Goal: Task Accomplishment & Management: Use online tool/utility

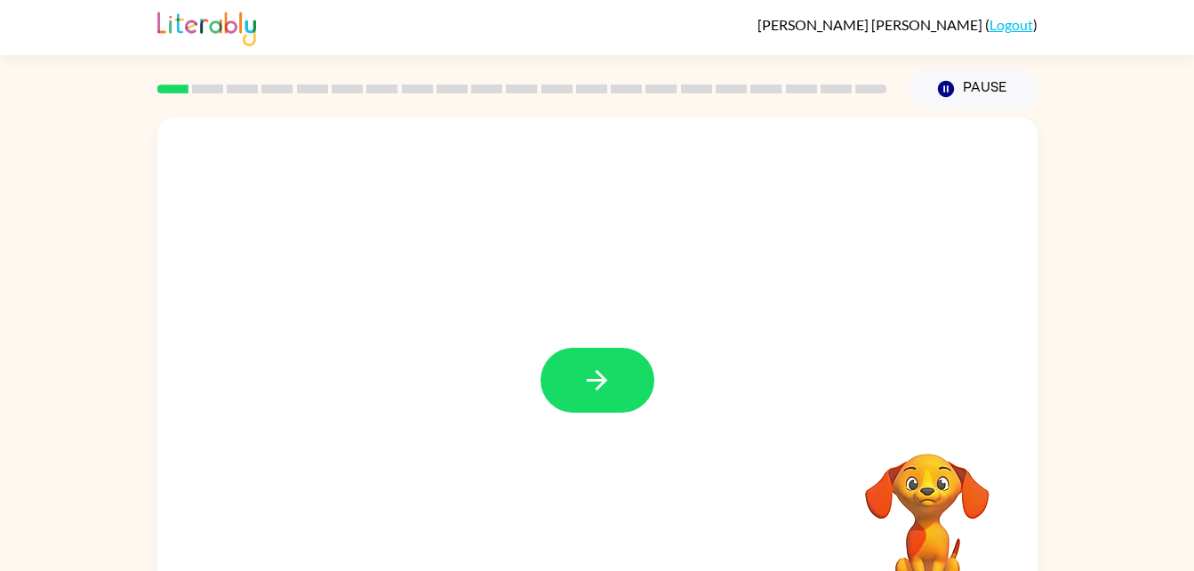
click at [542, 394] on div at bounding box center [598, 380] width 114 height 65
click at [573, 377] on button "button" at bounding box center [598, 380] width 114 height 65
click at [598, 354] on div at bounding box center [554, 340] width 759 height 64
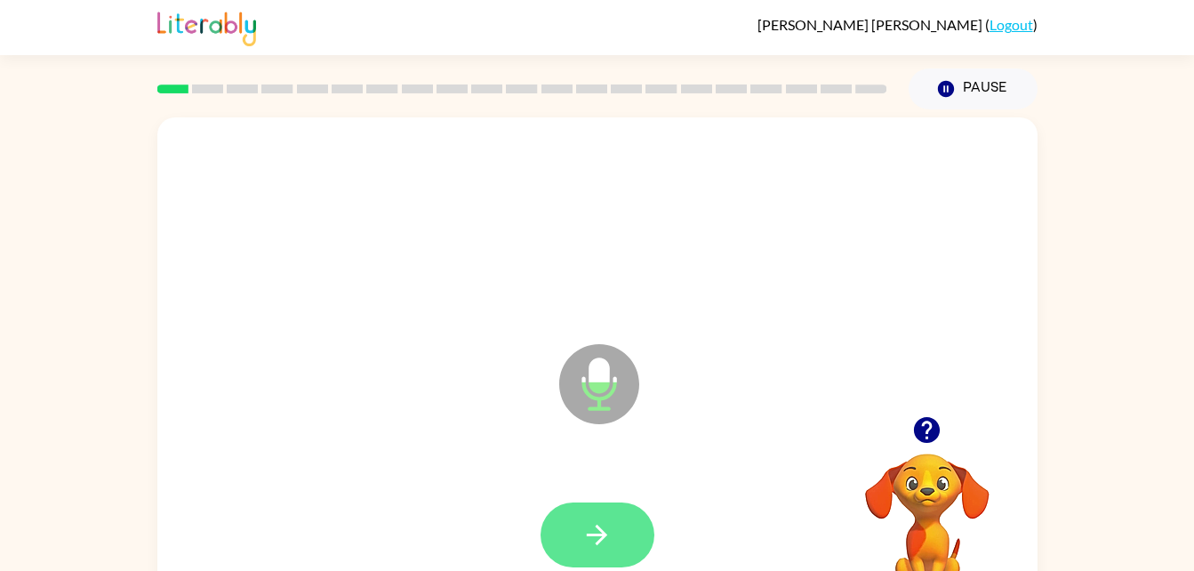
click at [603, 553] on button "button" at bounding box center [598, 534] width 114 height 65
click at [602, 558] on div at bounding box center [597, 535] width 845 height 146
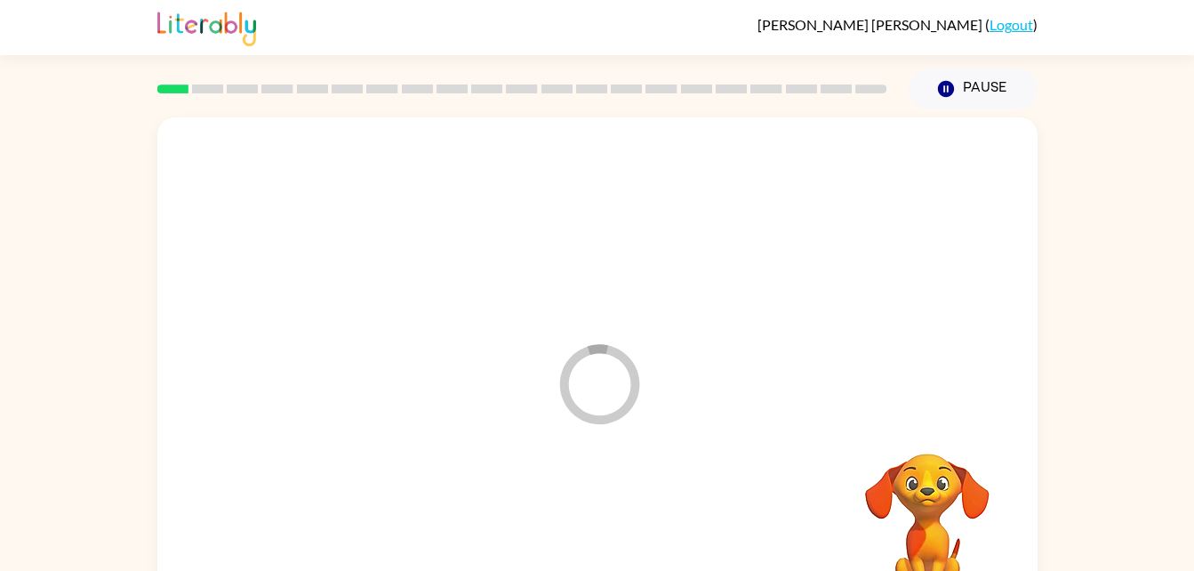
click at [603, 564] on div at bounding box center [597, 535] width 845 height 146
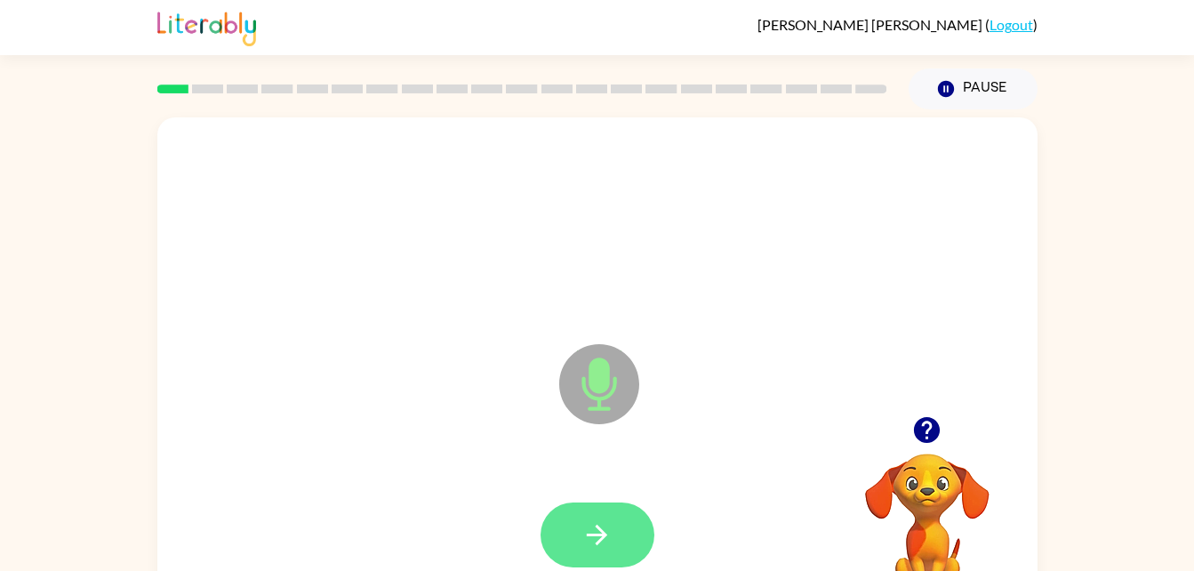
click at [562, 510] on button "button" at bounding box center [598, 534] width 114 height 65
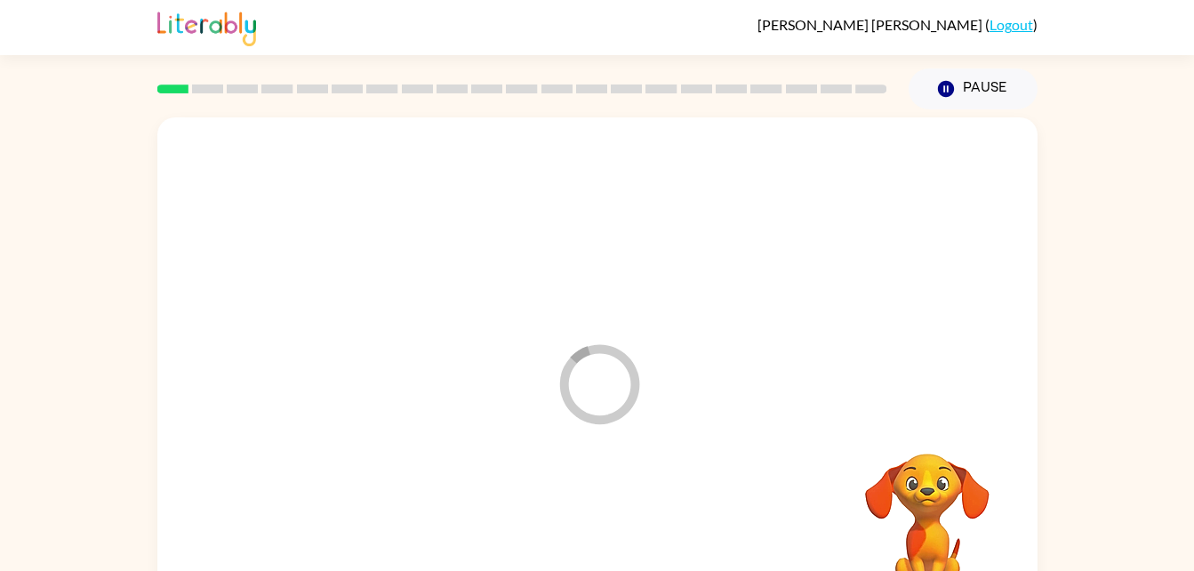
click at [574, 536] on div at bounding box center [597, 535] width 845 height 146
click at [578, 550] on div at bounding box center [597, 535] width 845 height 146
click at [583, 549] on div at bounding box center [597, 535] width 845 height 146
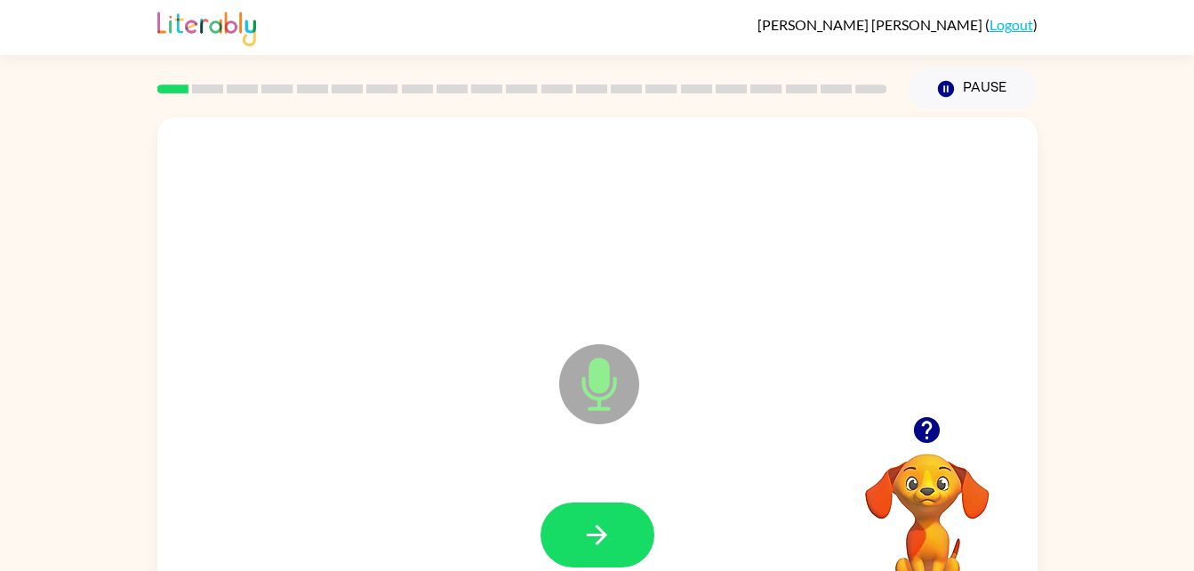
scroll to position [54, 0]
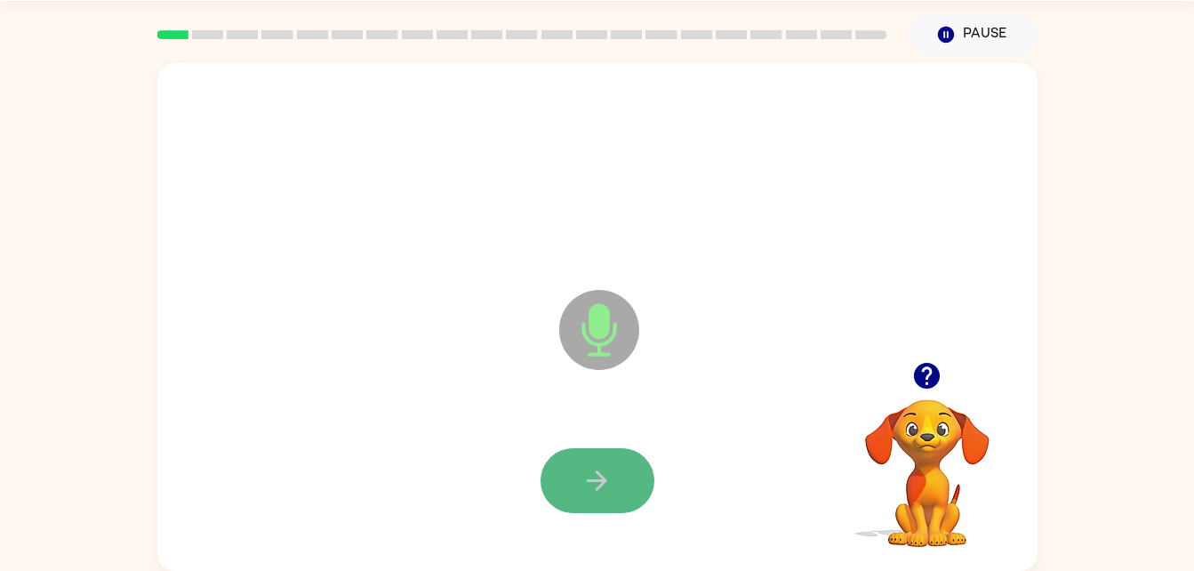
click at [572, 486] on button "button" at bounding box center [598, 480] width 114 height 65
click at [563, 463] on button "button" at bounding box center [598, 480] width 114 height 65
drag, startPoint x: 617, startPoint y: 454, endPoint x: 568, endPoint y: 436, distance: 52.4
click at [568, 436] on div at bounding box center [597, 481] width 845 height 146
click at [603, 470] on icon "button" at bounding box center [597, 480] width 31 height 31
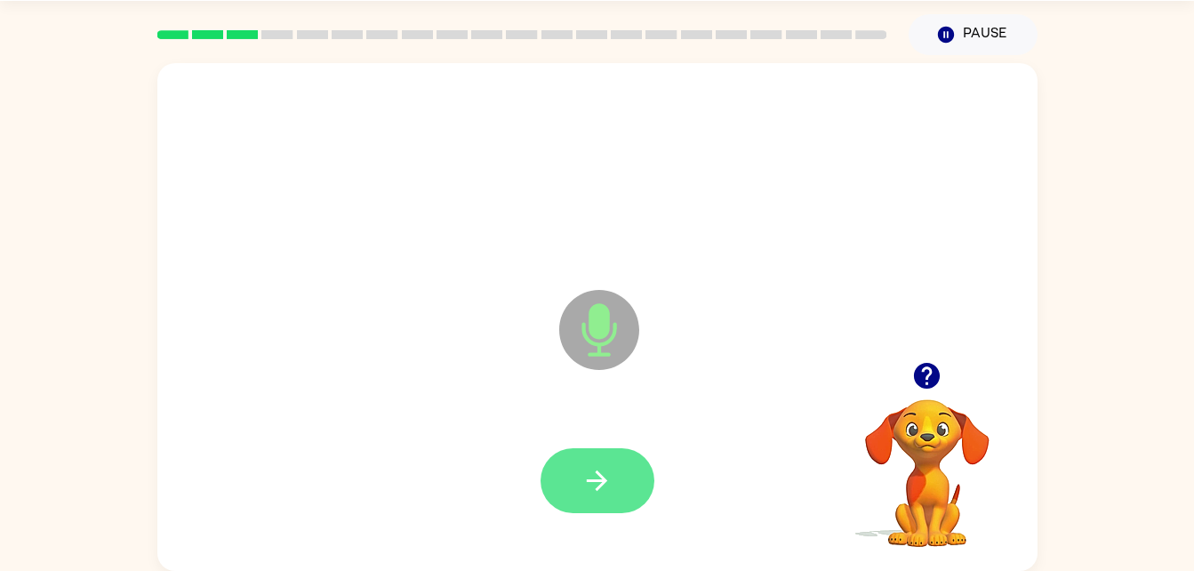
click at [602, 501] on button "button" at bounding box center [598, 480] width 114 height 65
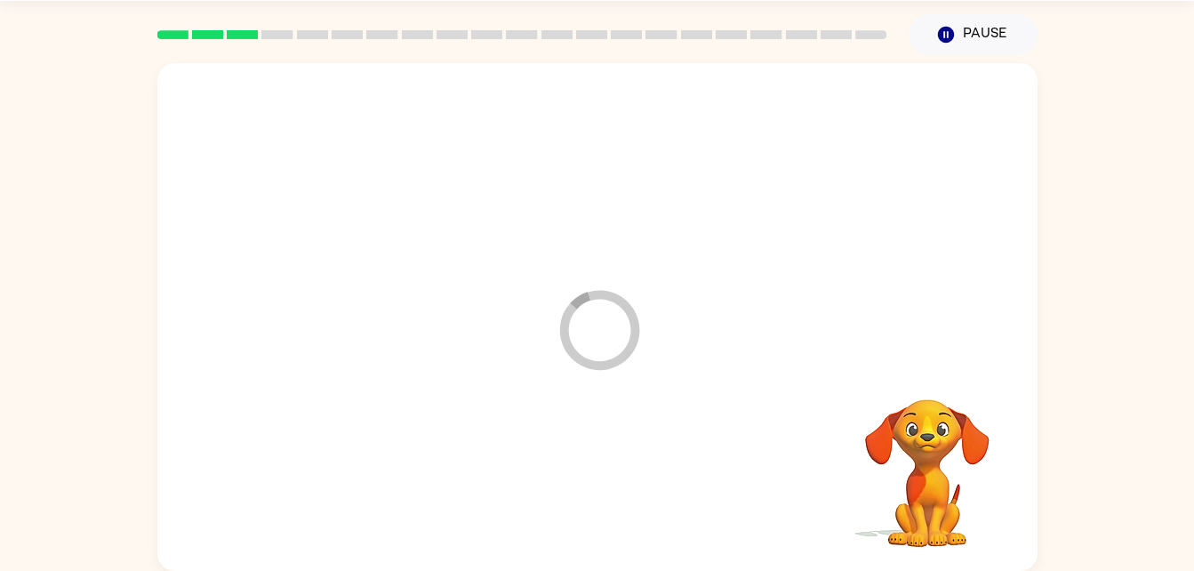
click at [601, 500] on div at bounding box center [597, 481] width 845 height 146
click at [595, 488] on div at bounding box center [597, 481] width 845 height 146
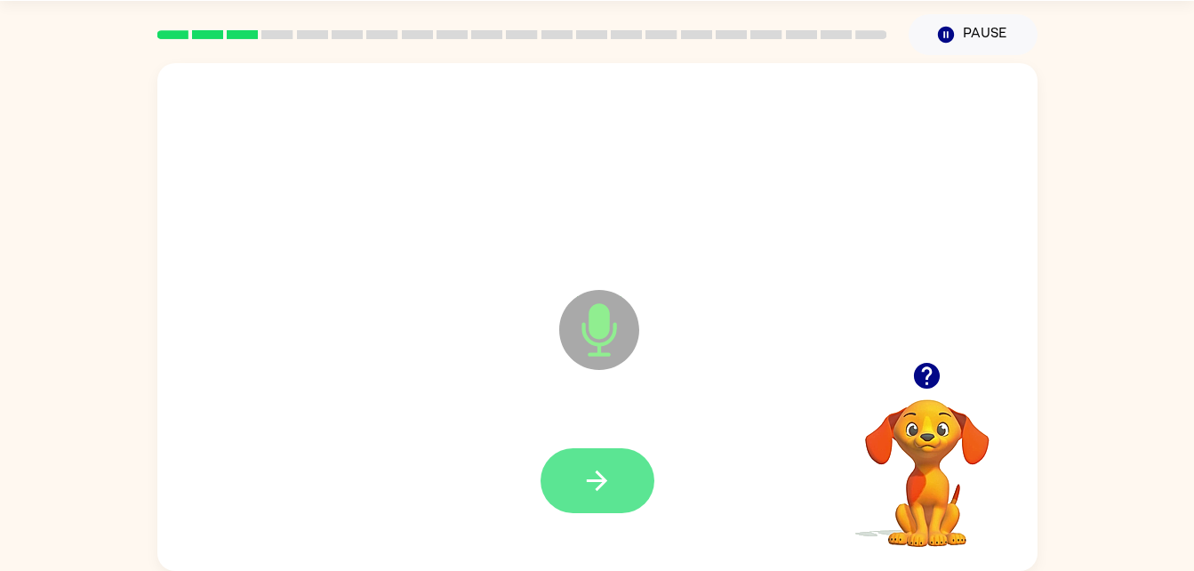
click at [590, 510] on button "button" at bounding box center [598, 480] width 114 height 65
click at [583, 496] on div at bounding box center [598, 480] width 114 height 65
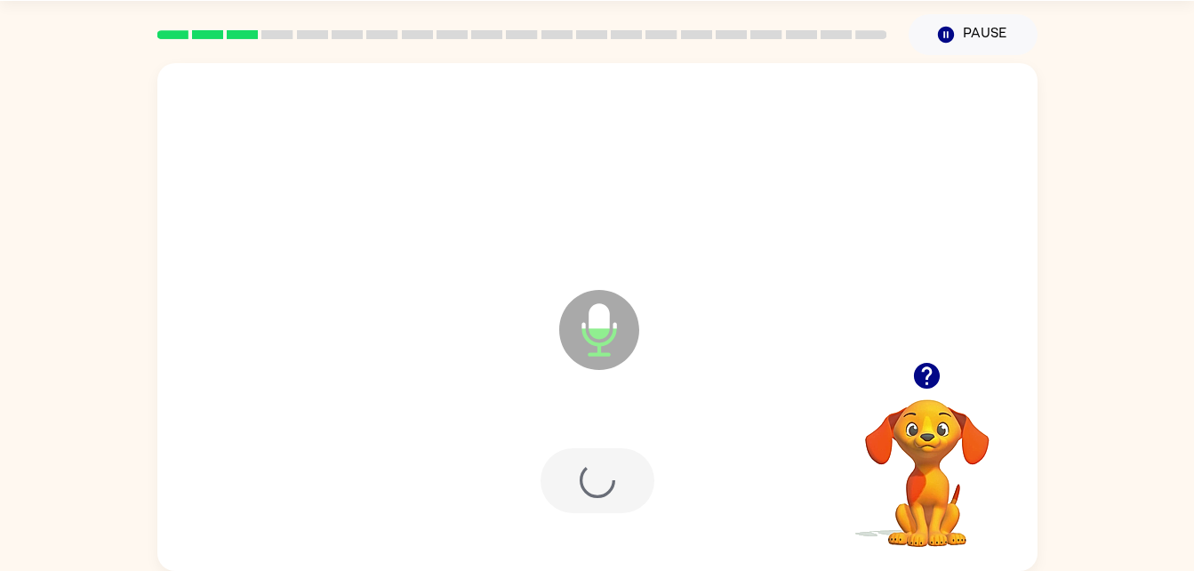
click at [585, 505] on div at bounding box center [598, 480] width 114 height 65
click at [585, 503] on div at bounding box center [598, 480] width 114 height 65
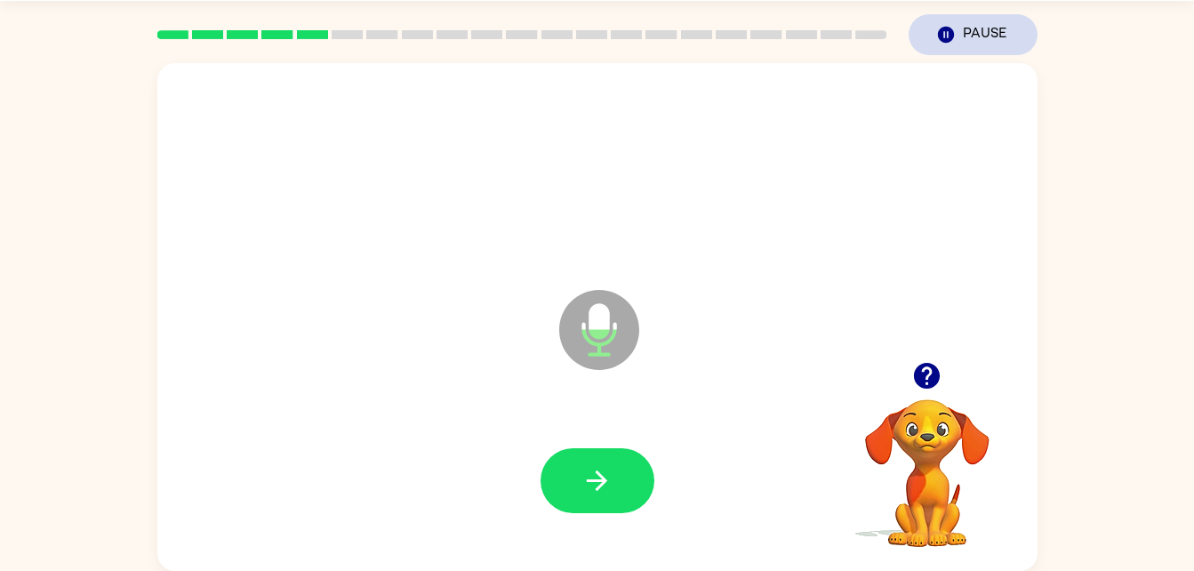
click at [991, 28] on button "Pause Pause" at bounding box center [973, 34] width 129 height 41
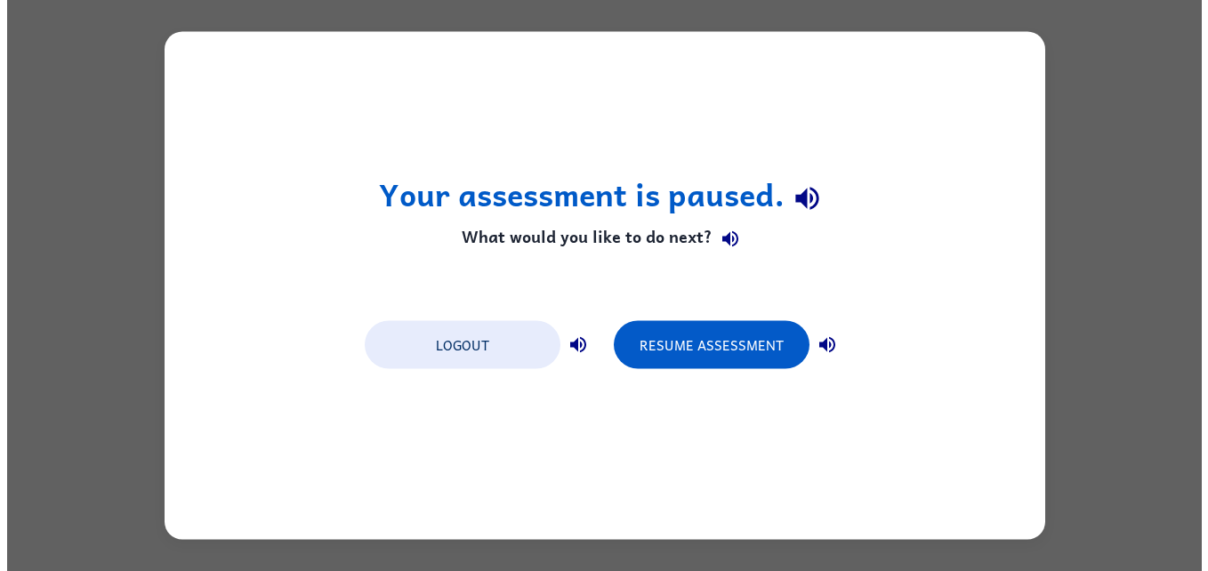
scroll to position [0, 0]
